Goal: Find specific page/section: Find specific page/section

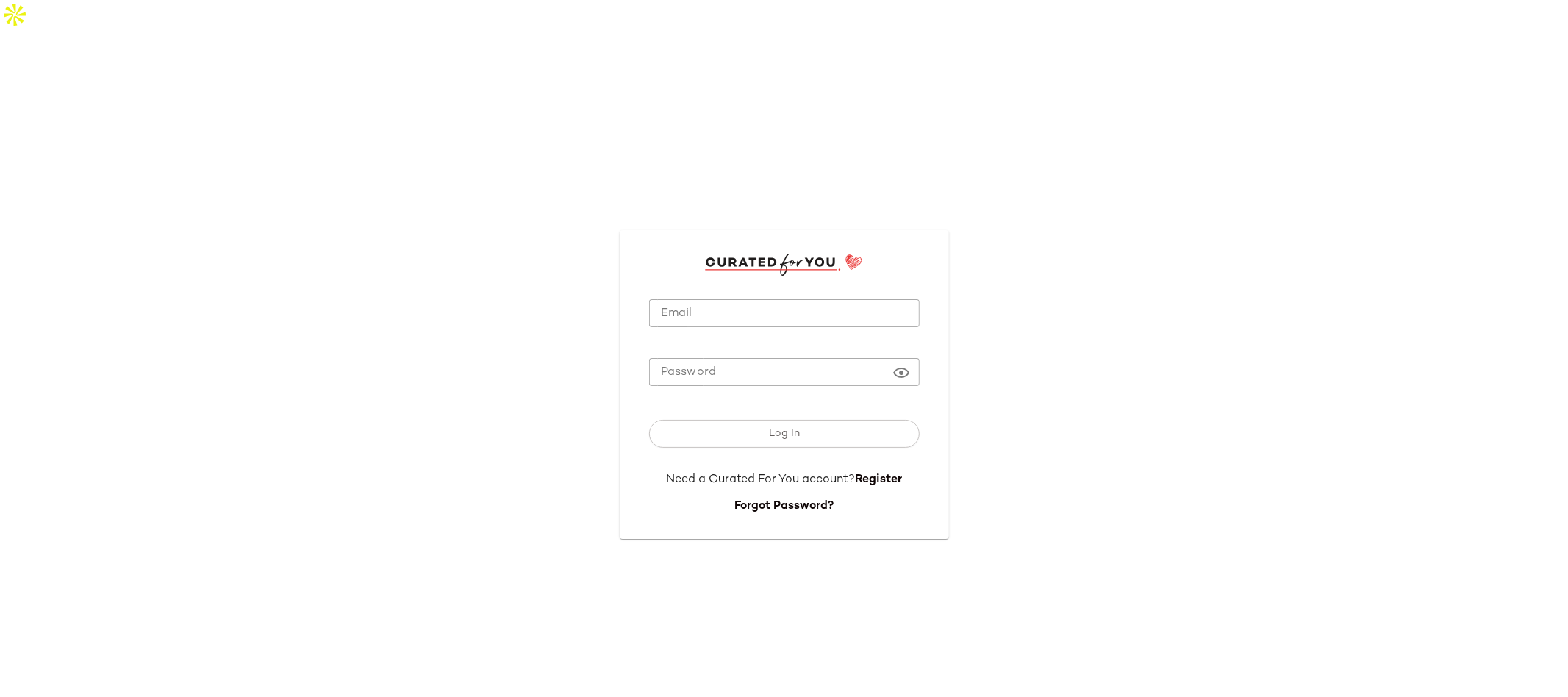
click at [713, 300] on input "Email" at bounding box center [785, 314] width 271 height 29
type input "**********"
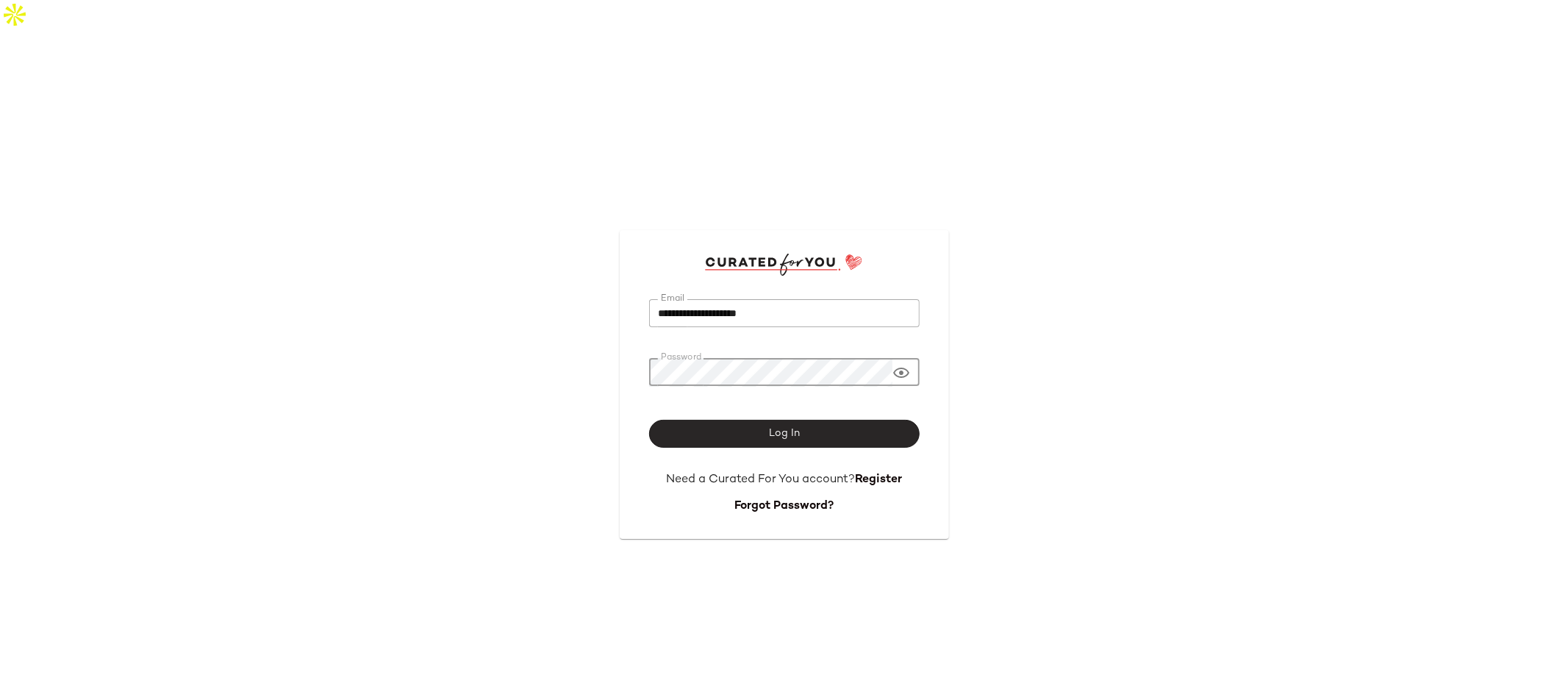
click at [806, 420] on button "Log In" at bounding box center [785, 434] width 271 height 28
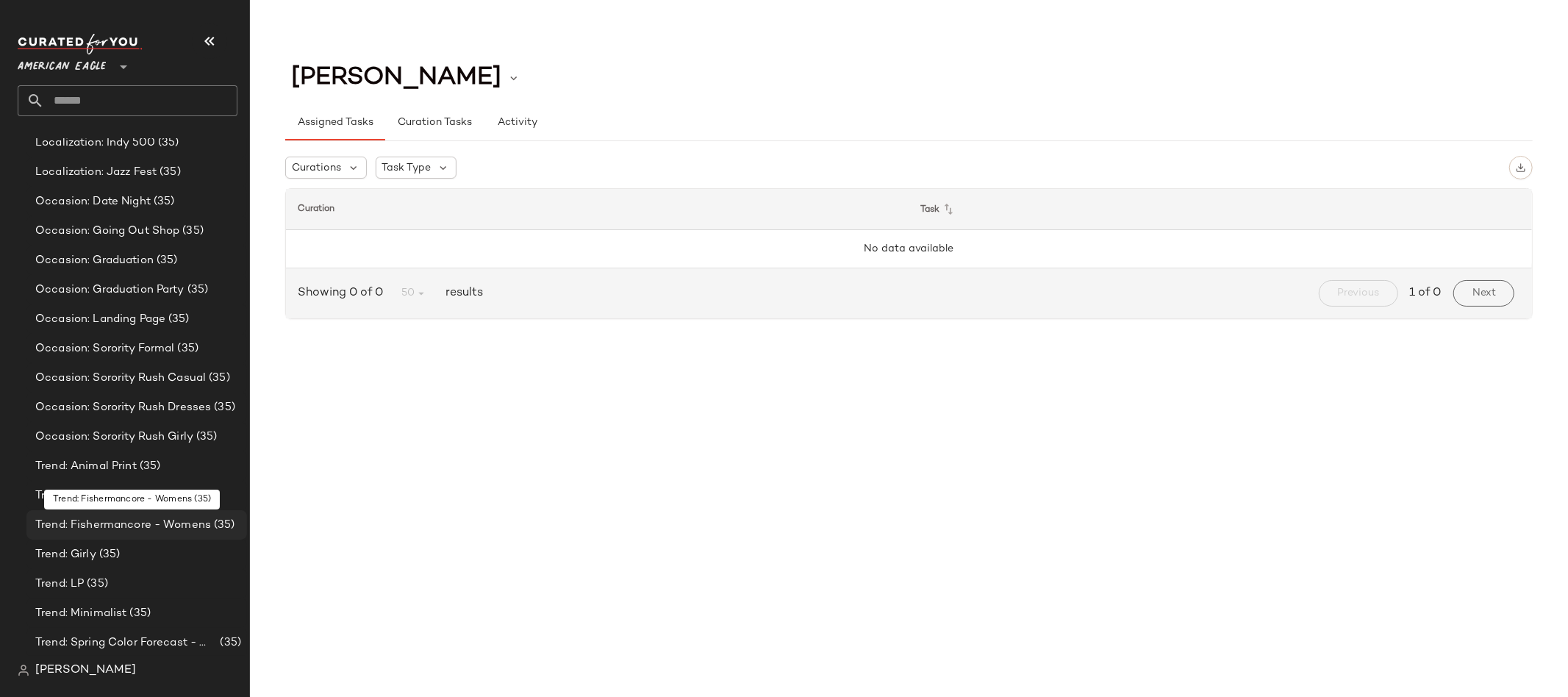
scroll to position [596, 0]
click at [120, 64] on icon at bounding box center [123, 66] width 18 height 18
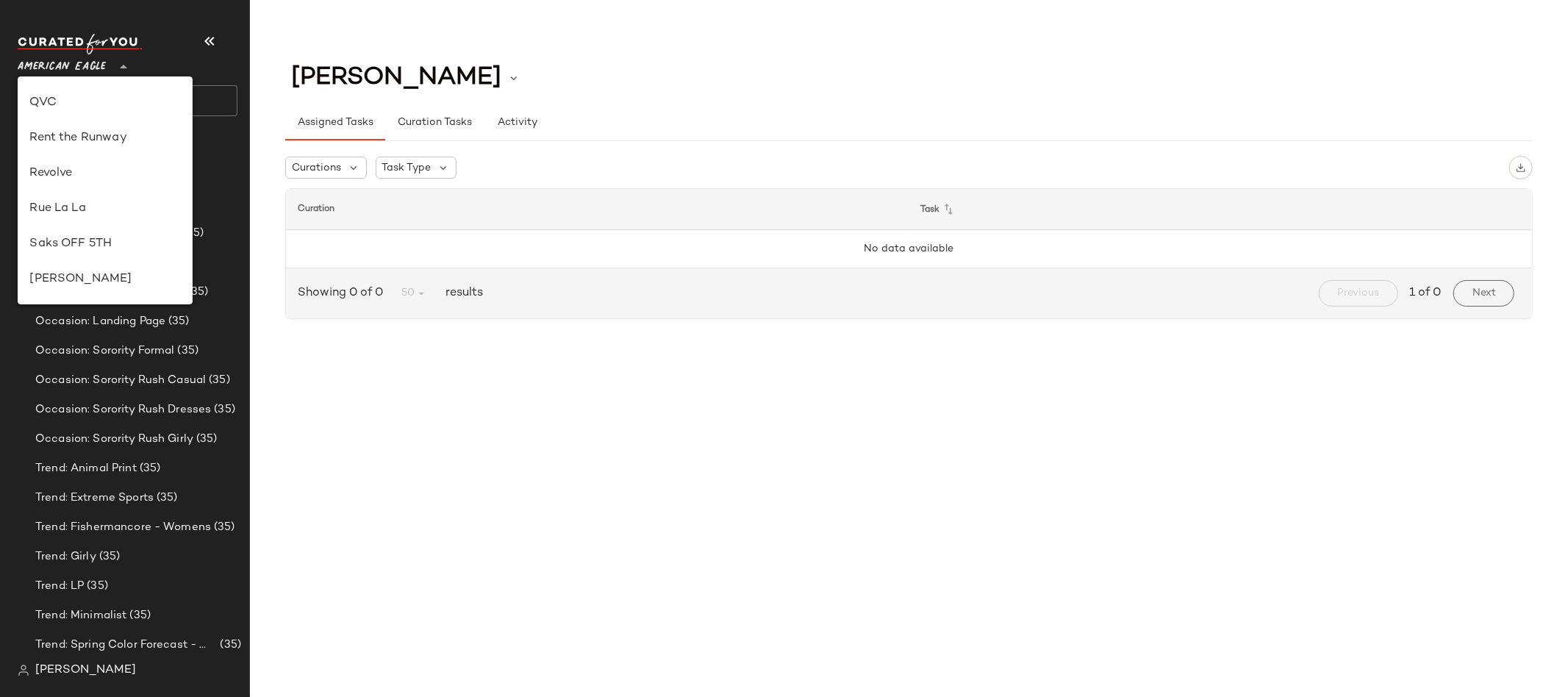
scroll to position [646, 0]
click at [105, 161] on div "Revolve" at bounding box center [105, 160] width 151 height 18
type input "**"
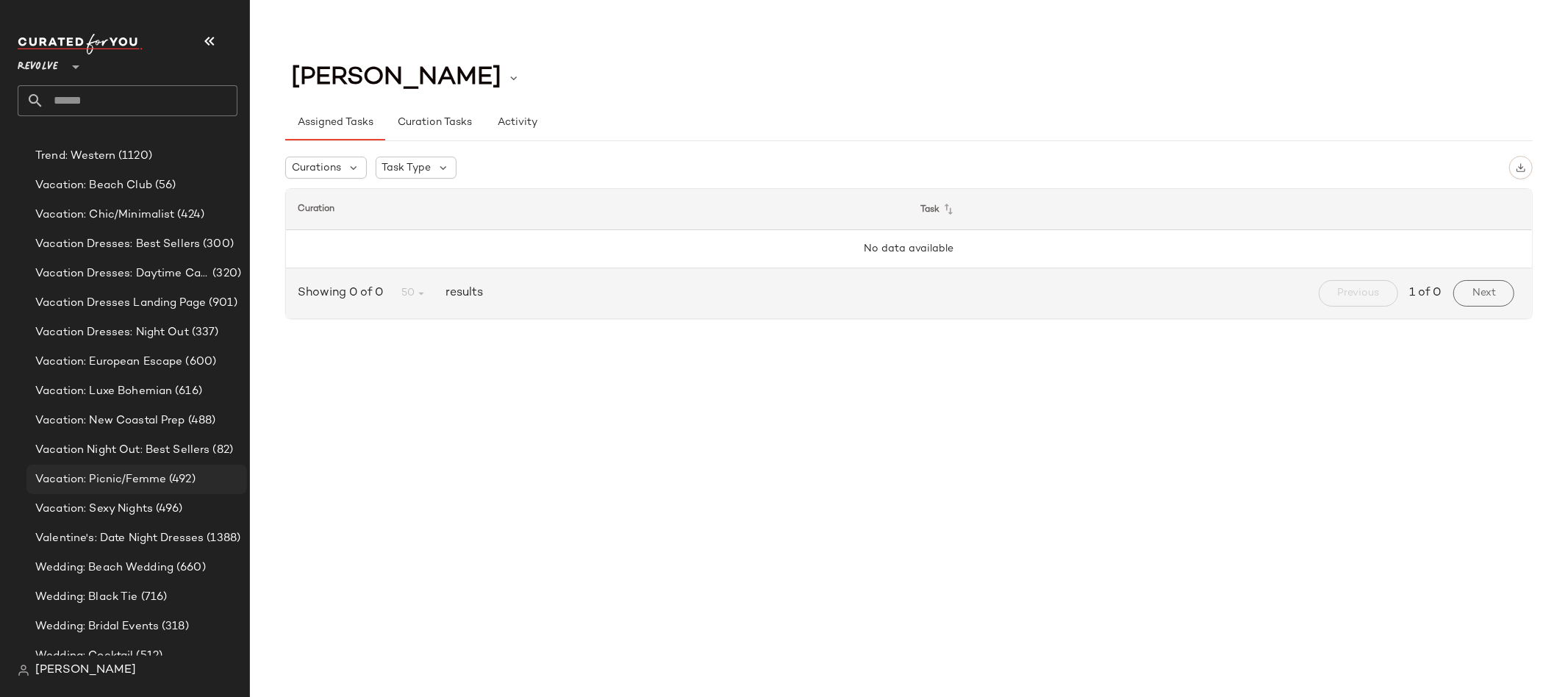
scroll to position [14471, 0]
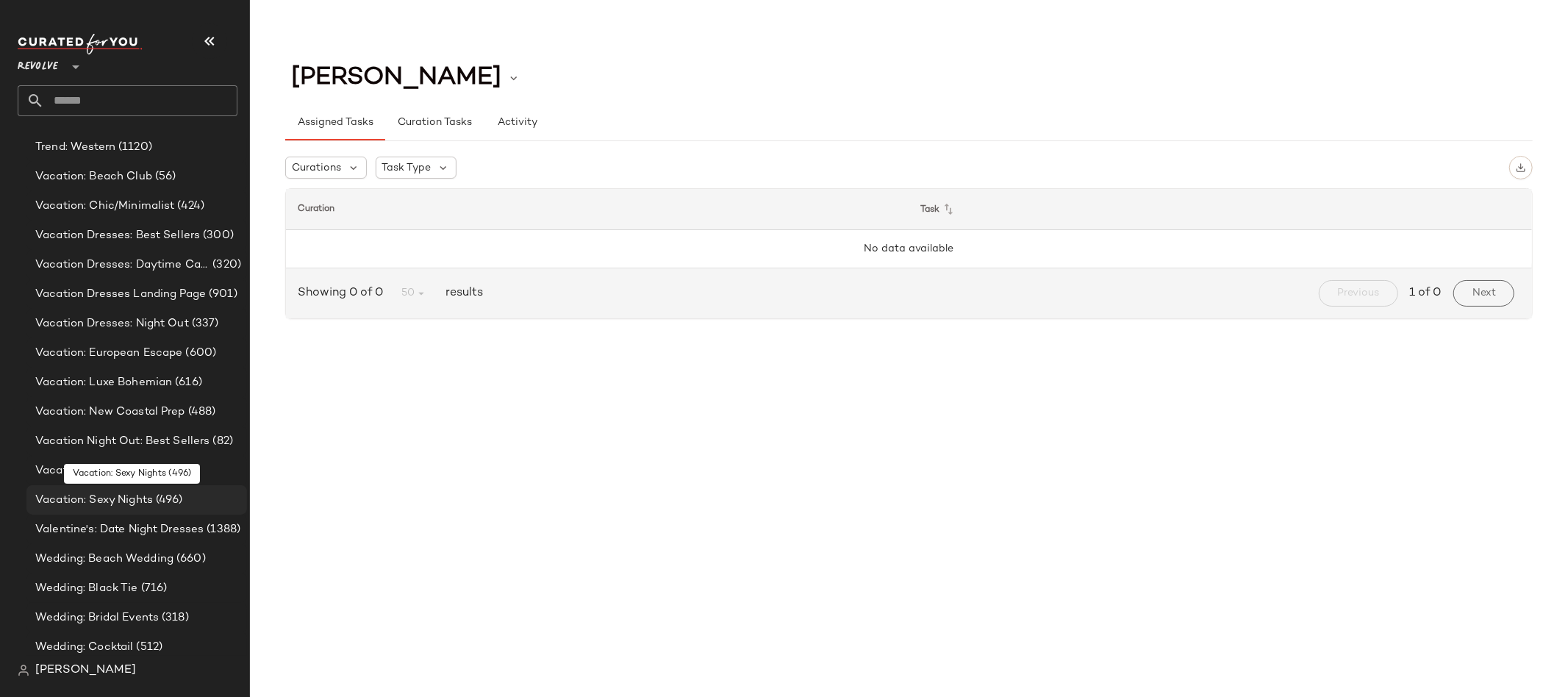
click at [128, 496] on span "Vacation: Sexy Nights" at bounding box center [94, 500] width 118 height 17
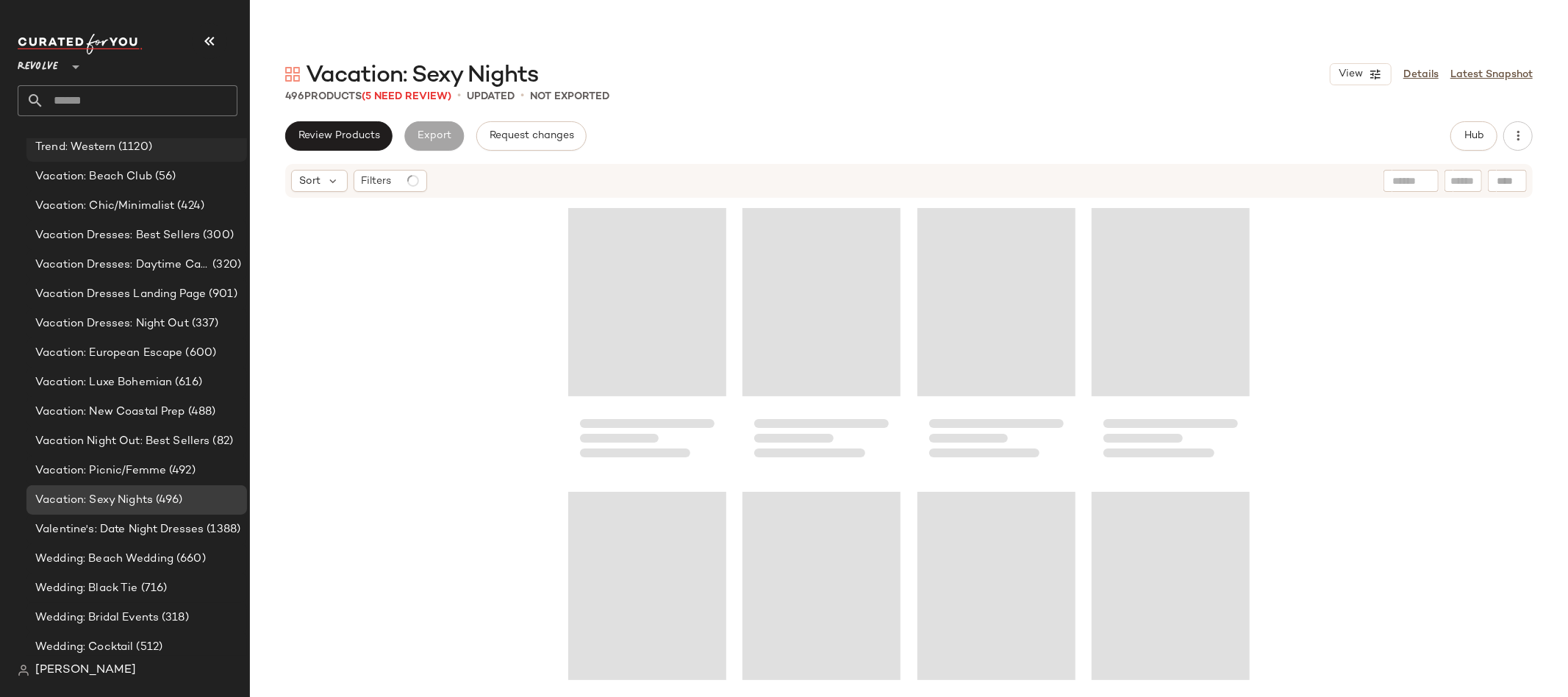
click at [113, 146] on span "Trend: Western" at bounding box center [76, 147] width 80 height 17
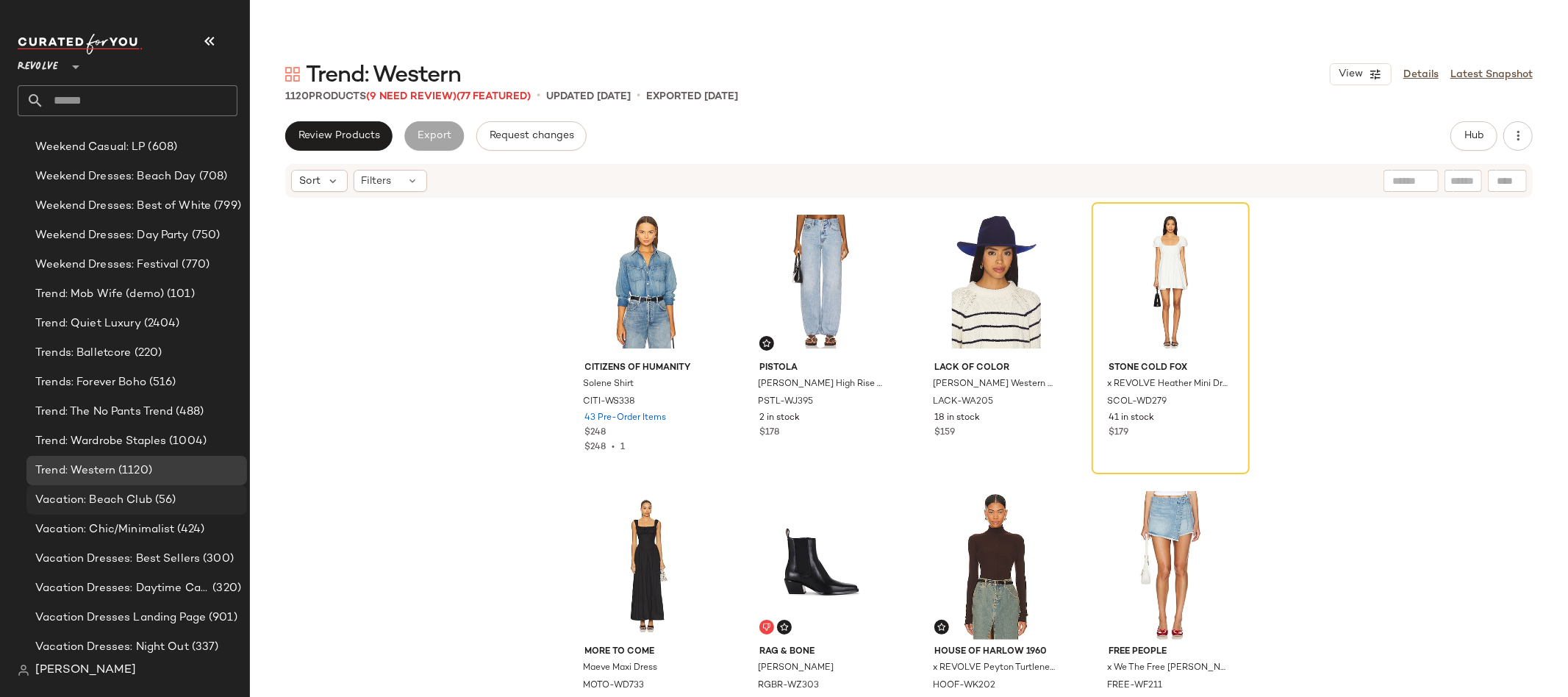
scroll to position [15620, 0]
click at [116, 501] on span "Vacation: Beach Club" at bounding box center [93, 498] width 117 height 17
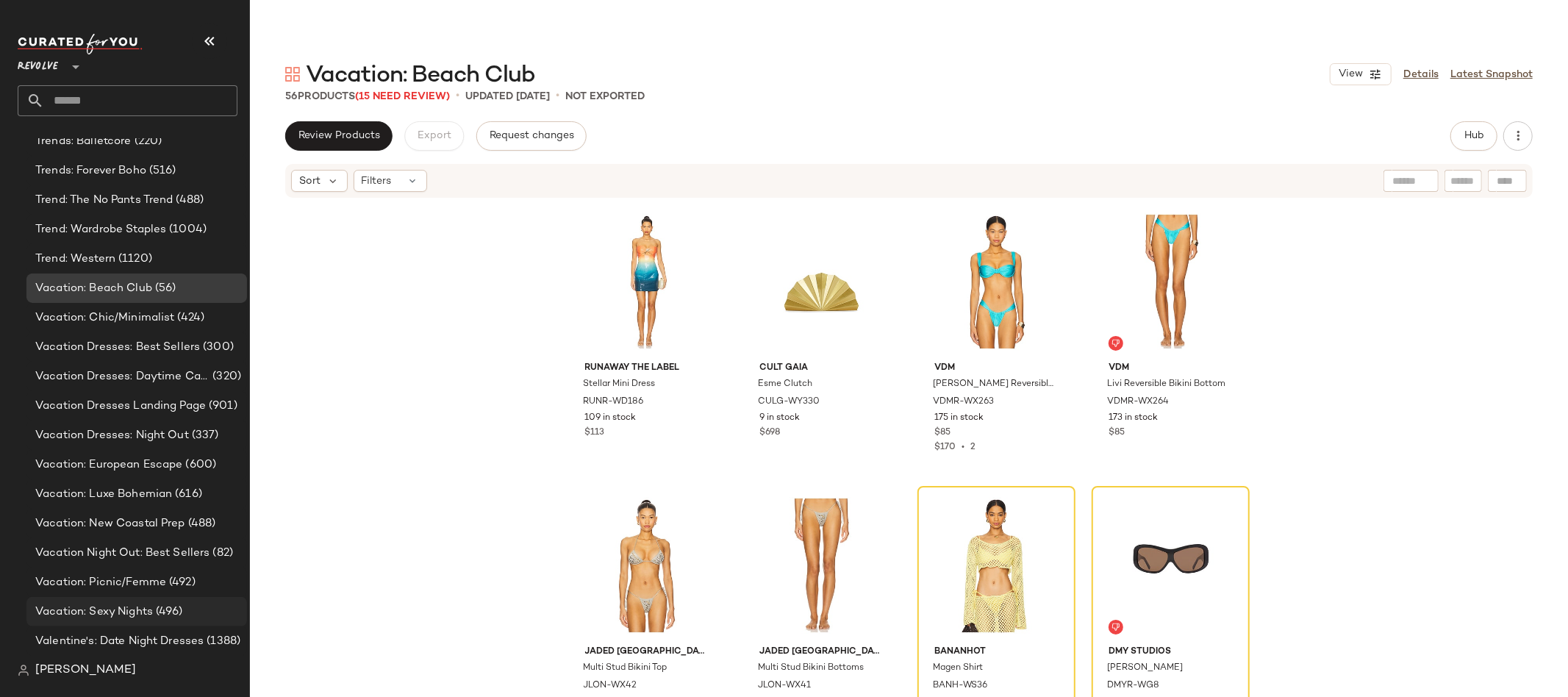
scroll to position [17292, 0]
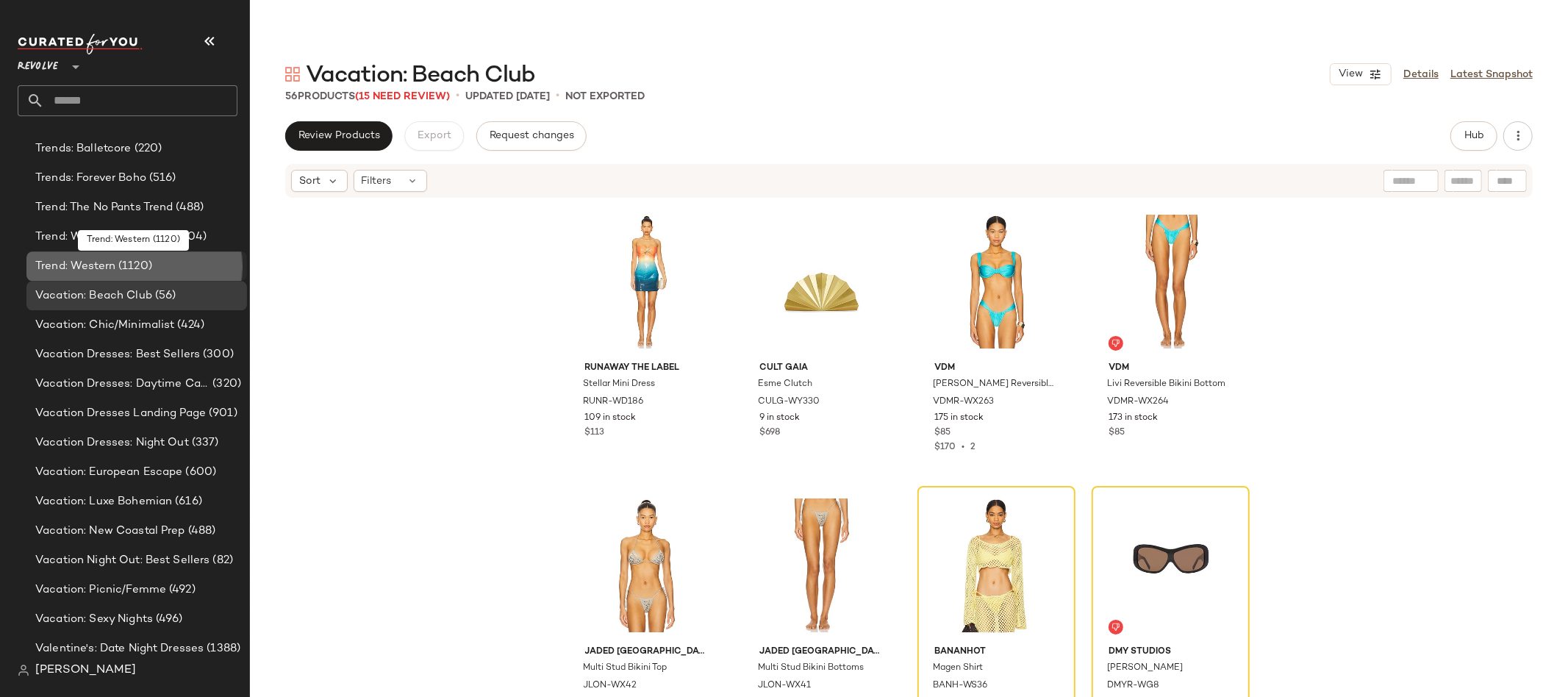
click at [93, 268] on span "Trend: Western" at bounding box center [76, 266] width 80 height 17
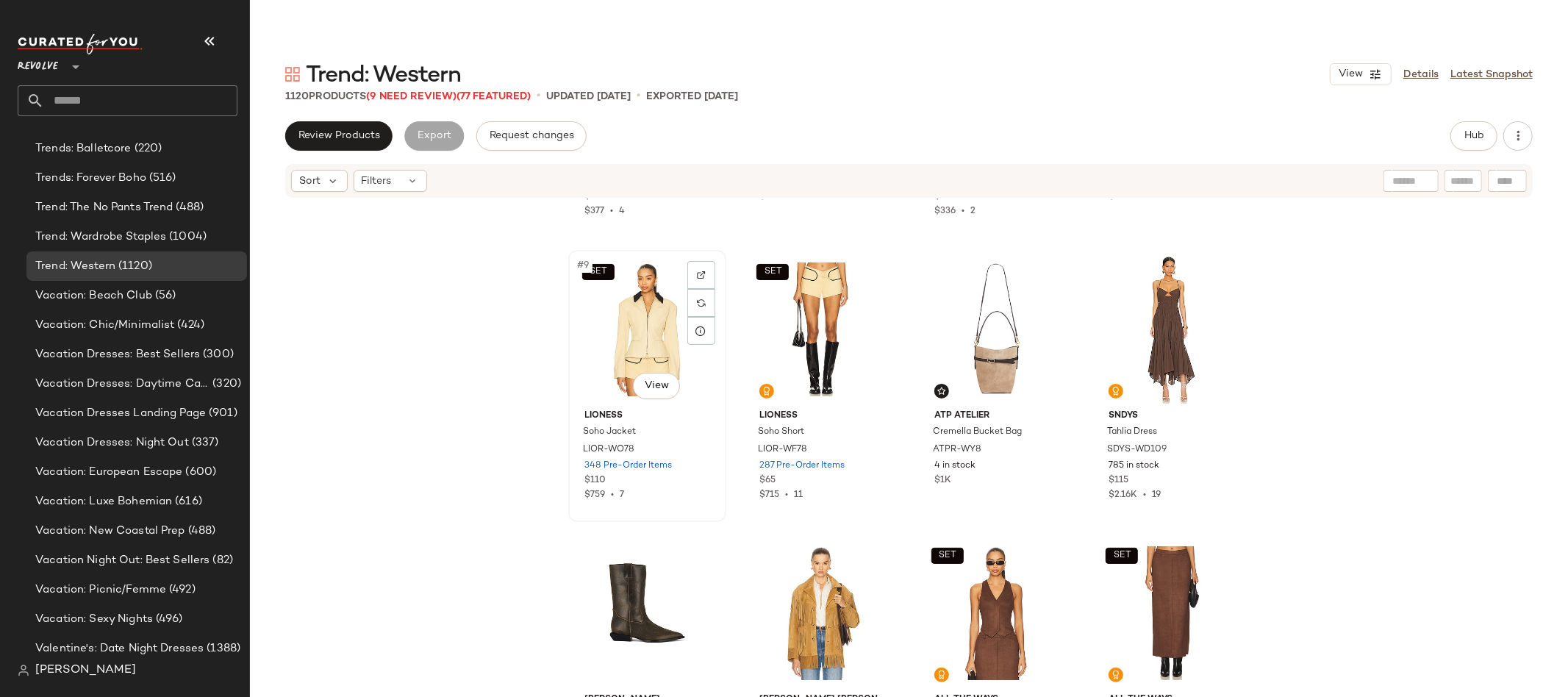
scroll to position [540, 0]
